Goal: Information Seeking & Learning: Learn about a topic

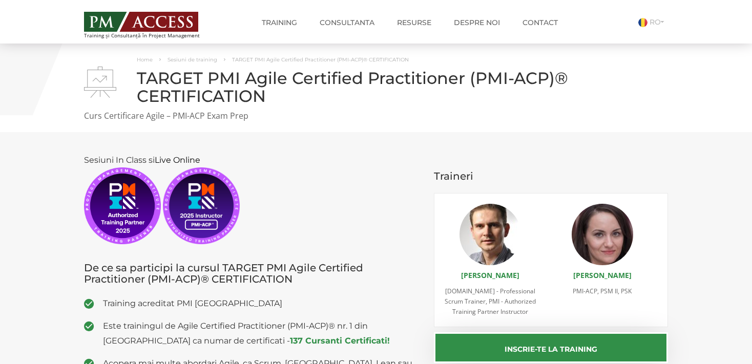
click at [343, 194] on p "Sesiuni In Class si Live Online" at bounding box center [251, 199] width 335 height 92
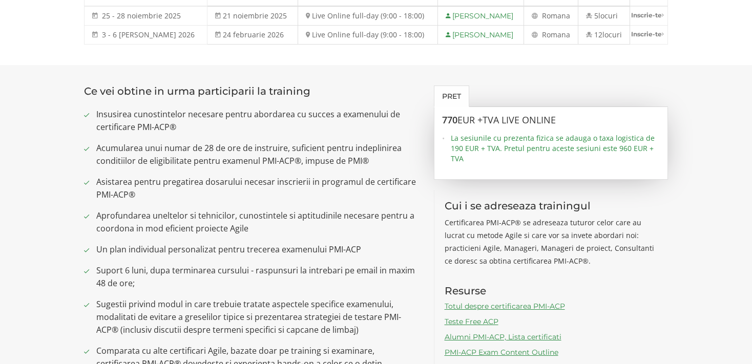
scroll to position [620, 0]
drag, startPoint x: 431, startPoint y: 119, endPoint x: 581, endPoint y: 128, distance: 149.8
click at [581, 128] on div "Pret 770 EUR +TVA Live Online La sesiunile cu prezenta fizica se adauga o taxa …" at bounding box center [551, 228] width 250 height 287
click at [552, 160] on span "La sesiunile cu prezenta fizica se adauga o taxa logistica de 190 EUR + TVA. Pr…" at bounding box center [556, 148] width 210 height 31
click at [521, 124] on span "EUR +TVA Live Online" at bounding box center [506, 119] width 98 height 12
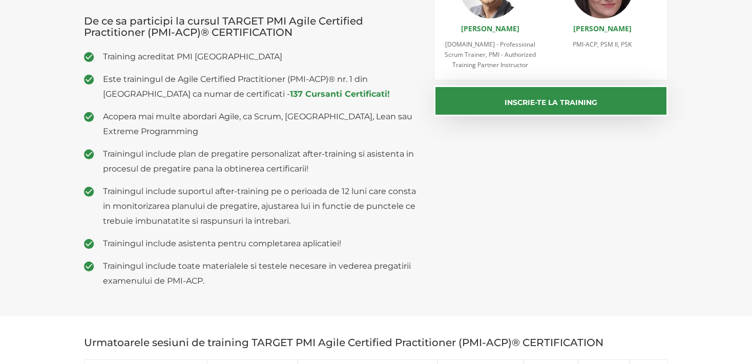
scroll to position [0, 0]
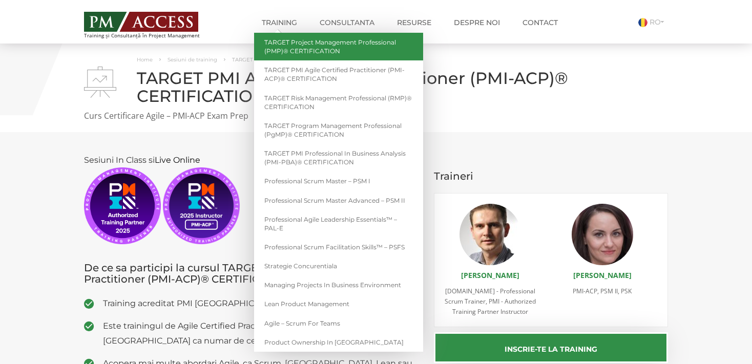
click at [315, 48] on link "TARGET Project Management Professional (PMP)® CERTIFICATION" at bounding box center [338, 47] width 169 height 28
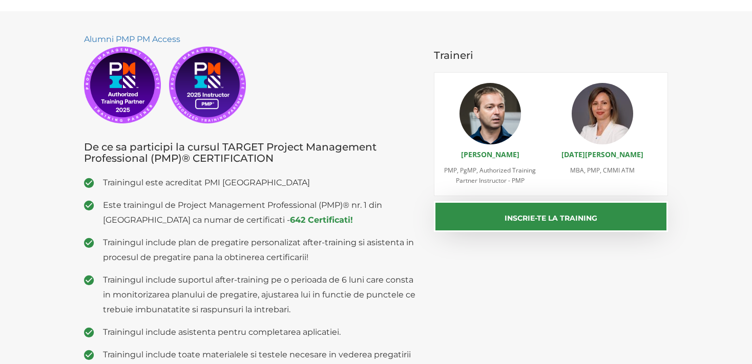
scroll to position [122, 0]
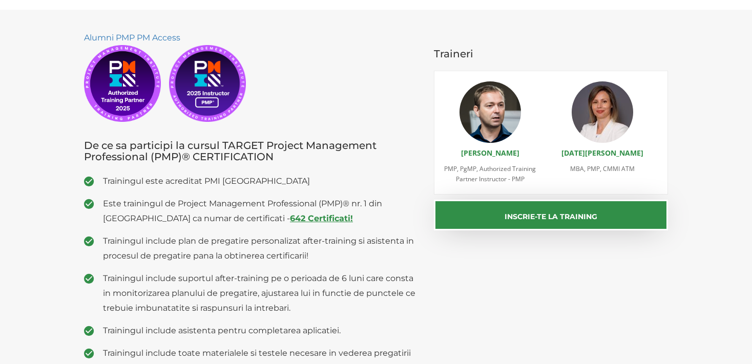
click at [293, 219] on strong "642 Certificati!" at bounding box center [321, 219] width 63 height 10
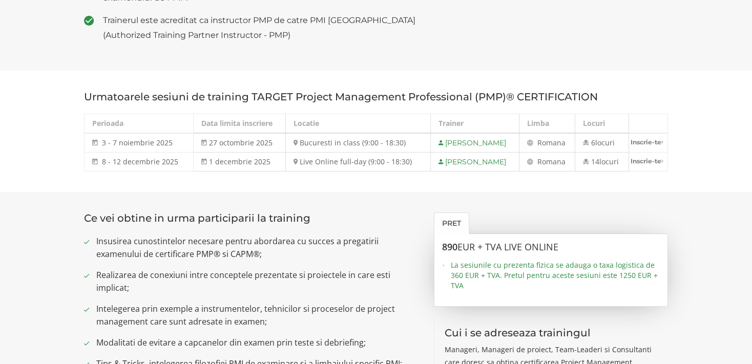
scroll to position [494, 0]
drag, startPoint x: 102, startPoint y: 161, endPoint x: 184, endPoint y: 165, distance: 81.5
click at [184, 165] on td "8 - 12 decembrie 2025 8 - 12 dec 2025" at bounding box center [139, 161] width 109 height 19
click at [169, 179] on section "Urmatoarele sesiuni de training TARGET Project Management Professional (PMP)® C…" at bounding box center [376, 130] width 752 height 121
drag, startPoint x: 332, startPoint y: 160, endPoint x: 427, endPoint y: 154, distance: 95.5
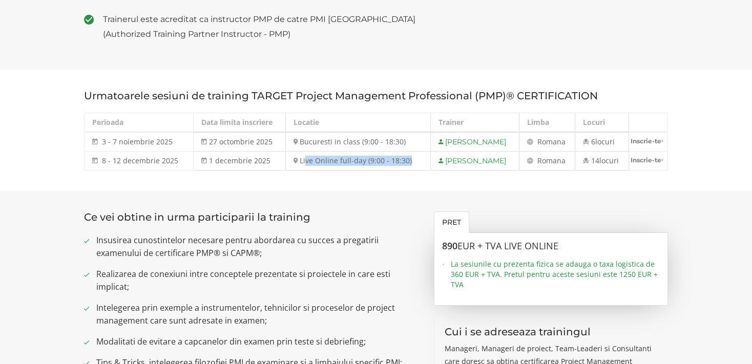
click at [427, 154] on tr "8 - 12 decembrie 2025 8 - 12 dec 2025 1 decembrie 2025 Live Online full-day (9:…" at bounding box center [376, 161] width 583 height 19
click at [355, 178] on section "Urmatoarele sesiuni de training TARGET Project Management Professional (PMP)® C…" at bounding box center [376, 130] width 752 height 121
drag, startPoint x: 104, startPoint y: 162, endPoint x: 181, endPoint y: 161, distance: 77.4
click at [181, 161] on td "8 - 12 decembrie 2025 8 - 12 dec 2025" at bounding box center [139, 161] width 109 height 19
click at [161, 176] on section "Urmatoarele sesiuni de training TARGET Project Management Professional (PMP)® C…" at bounding box center [376, 130] width 752 height 121
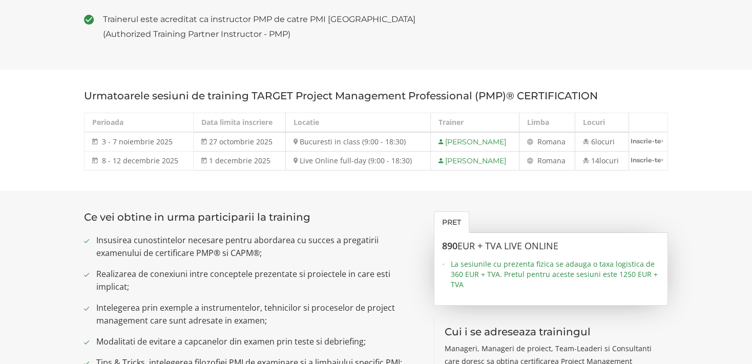
click at [409, 222] on h3 "Ce vei obtine in urma participarii la training" at bounding box center [251, 217] width 335 height 11
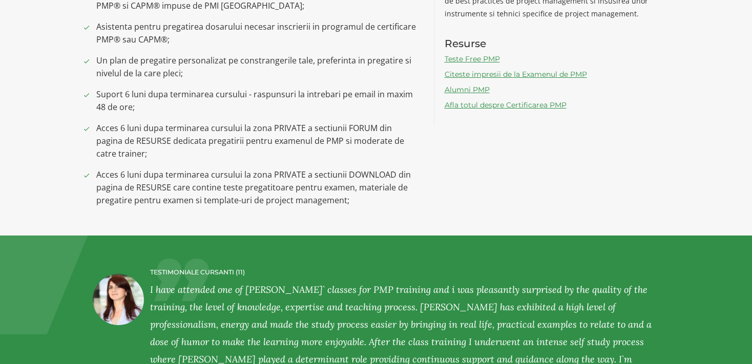
scroll to position [930, 0]
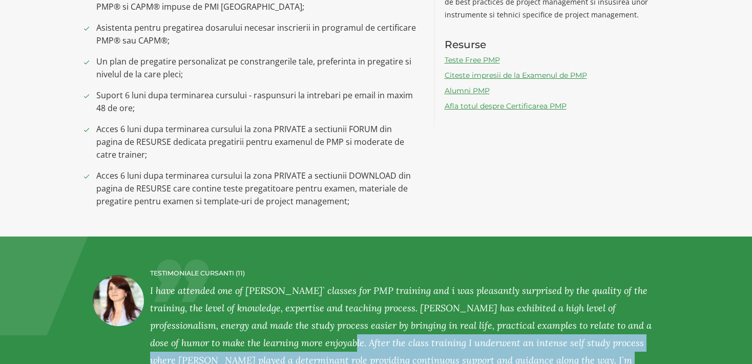
drag, startPoint x: 252, startPoint y: 249, endPoint x: 250, endPoint y: 309, distance: 60.5
click at [250, 309] on section "TESTIMONIALE CURSANTI (11) LILIANA PETER , PMP Service Delivery Manager and Agi…" at bounding box center [376, 357] width 752 height 240
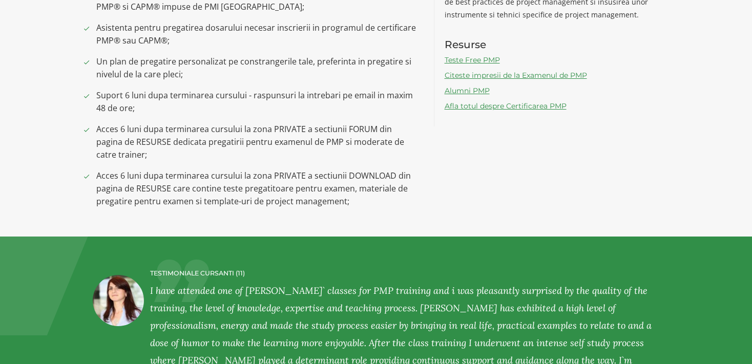
click at [266, 205] on span "Acces 6 luni dupa terminarea cursului la zona PRIVATE a sectiunii DOWNLOAD din …" at bounding box center [257, 189] width 322 height 38
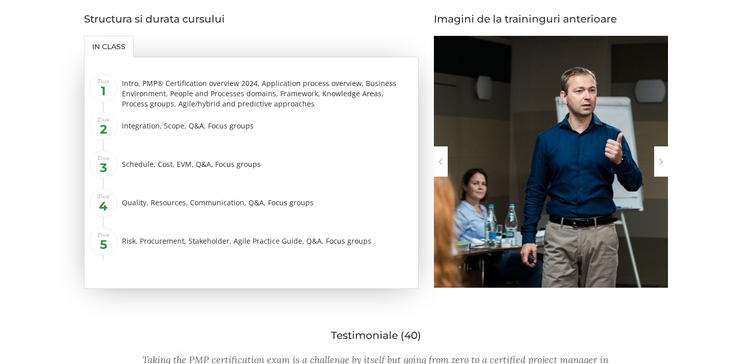
scroll to position [1399, 0]
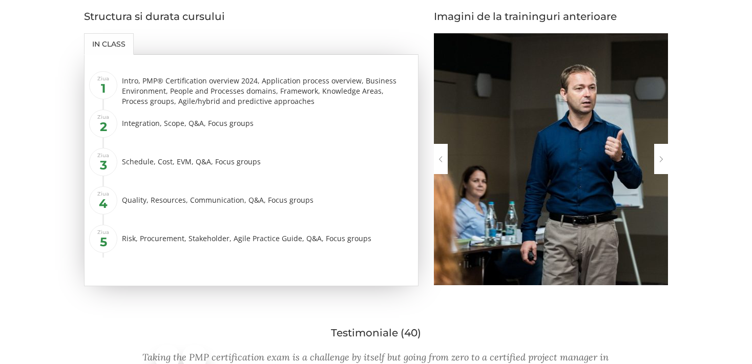
click at [658, 158] on div at bounding box center [661, 159] width 14 height 30
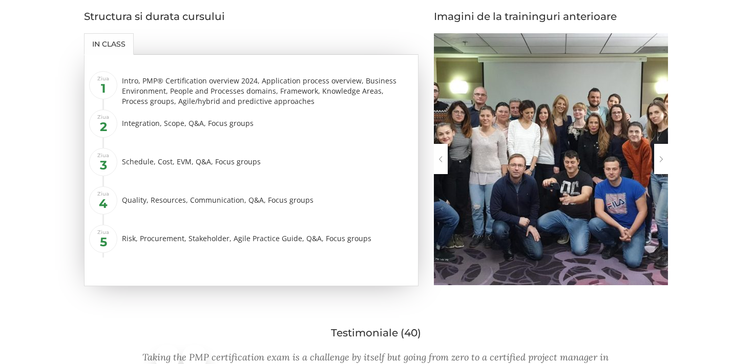
click at [658, 158] on div at bounding box center [661, 159] width 14 height 30
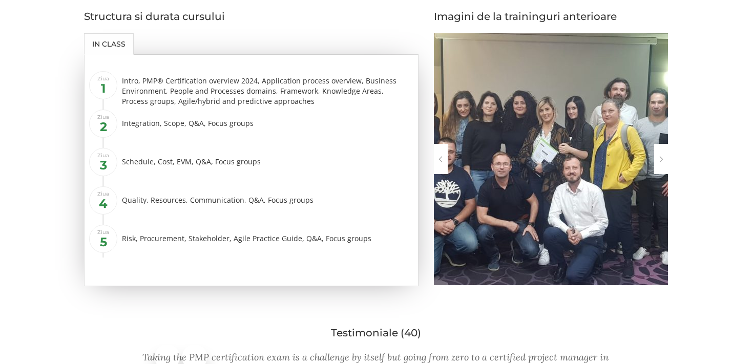
click at [658, 158] on div at bounding box center [661, 159] width 14 height 30
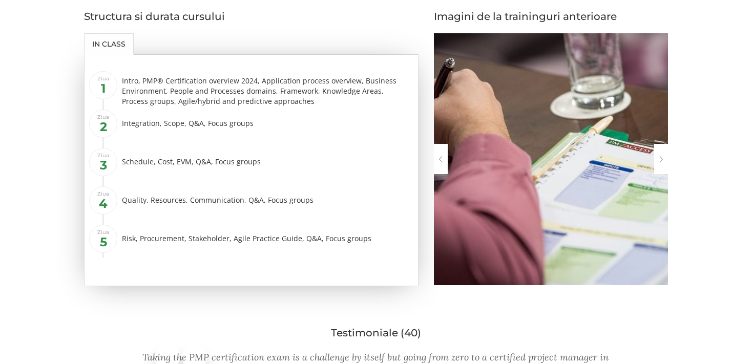
click at [658, 158] on div at bounding box center [661, 159] width 14 height 30
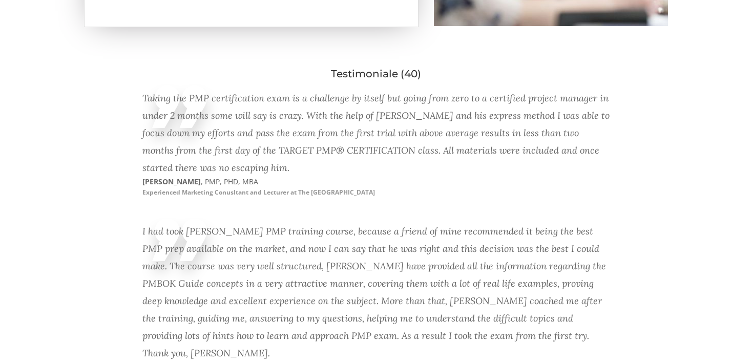
scroll to position [1694, 0]
drag, startPoint x: 219, startPoint y: 193, endPoint x: 268, endPoint y: 195, distance: 48.7
click at [268, 195] on small "Experienced Marketing Conusltant and Lecturer at The Bucharest University of Ec…" at bounding box center [258, 191] width 233 height 9
click at [245, 197] on p "CRISTIAN TATU , PMP, PhD, MBA Experienced Marketing Conusltant and Lecturer at …" at bounding box center [259, 186] width 234 height 20
click at [198, 196] on small "Experienced Marketing Conusltant and Lecturer at The Bucharest University of Ec…" at bounding box center [258, 191] width 233 height 9
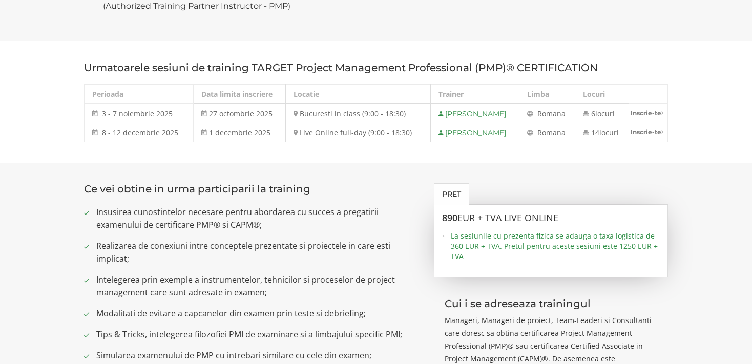
scroll to position [519, 0]
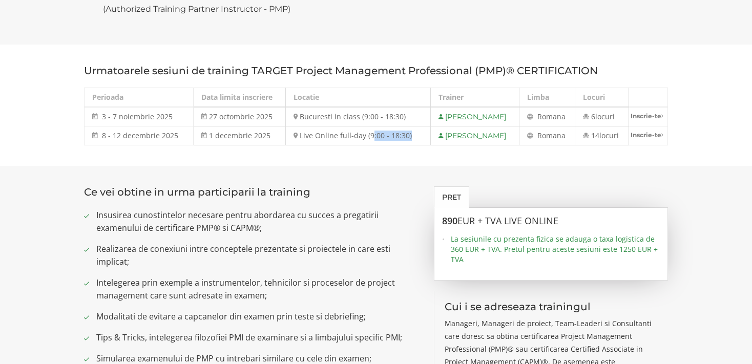
drag, startPoint x: 386, startPoint y: 136, endPoint x: 401, endPoint y: 138, distance: 14.9
click at [401, 138] on td "Live Online full-day (9:00 - 18:30)" at bounding box center [358, 136] width 145 height 19
click at [368, 157] on section "Urmatoarele sesiuni de training TARGET Project Management Professional (PMP)® C…" at bounding box center [376, 105] width 752 height 121
drag, startPoint x: 387, startPoint y: 135, endPoint x: 411, endPoint y: 136, distance: 23.6
click at [411, 136] on td "Live Online full-day (9:00 - 18:30)" at bounding box center [358, 136] width 145 height 19
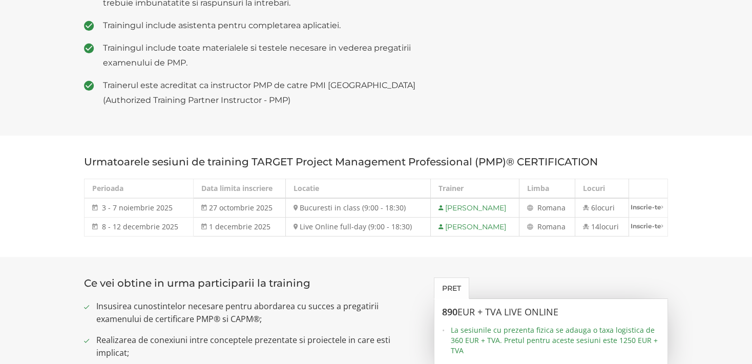
scroll to position [321, 0]
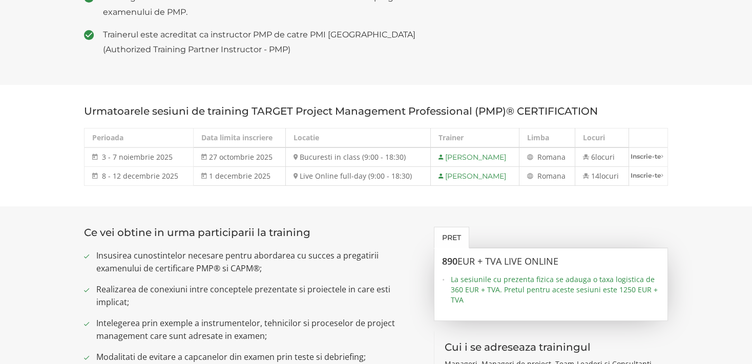
scroll to position [494, 0]
